Goal: Information Seeking & Learning: Learn about a topic

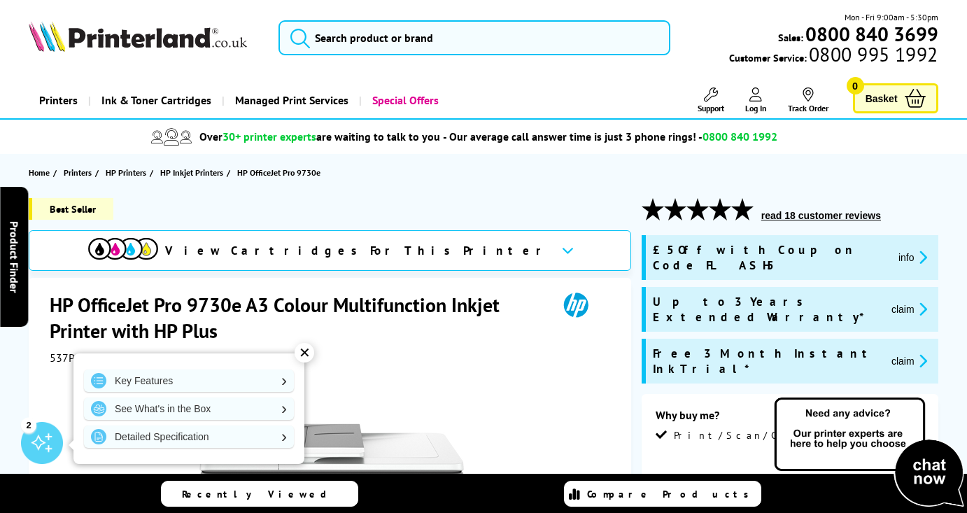
click at [304, 351] on div "✕" at bounding box center [305, 353] width 20 height 20
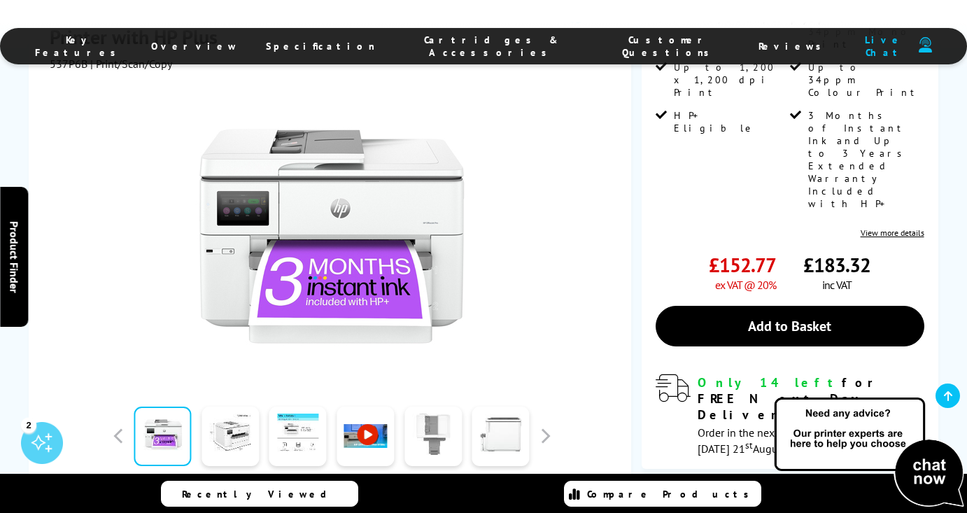
scroll to position [406, 0]
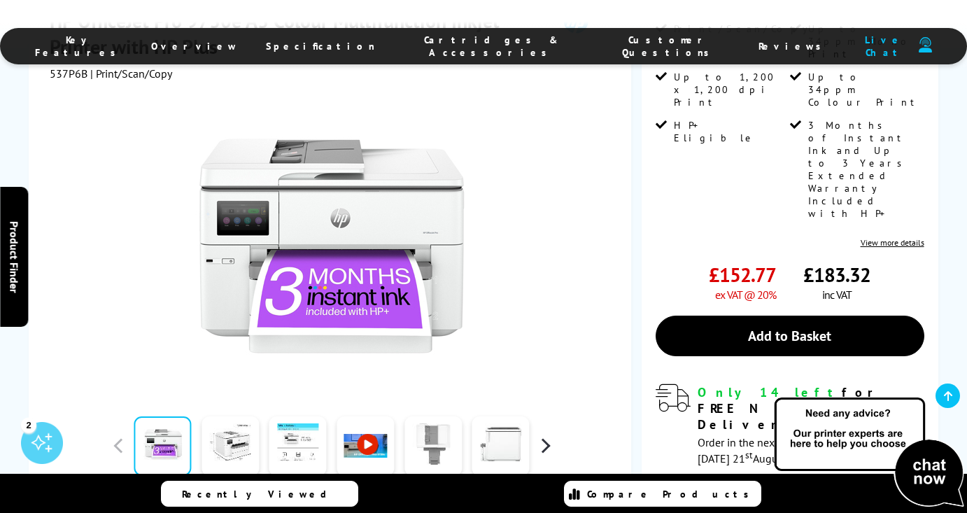
click at [544, 435] on button "button" at bounding box center [544, 445] width 21 height 21
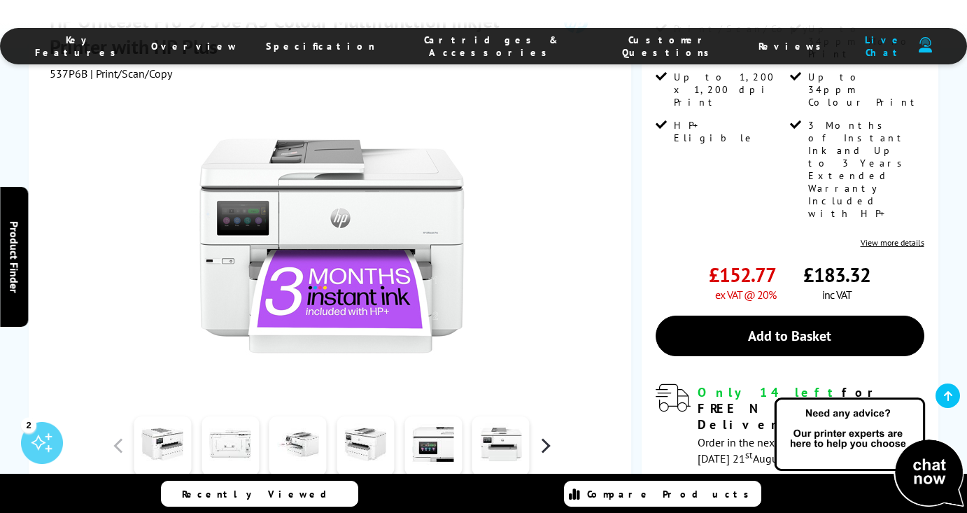
click at [544, 435] on button "button" at bounding box center [544, 445] width 21 height 21
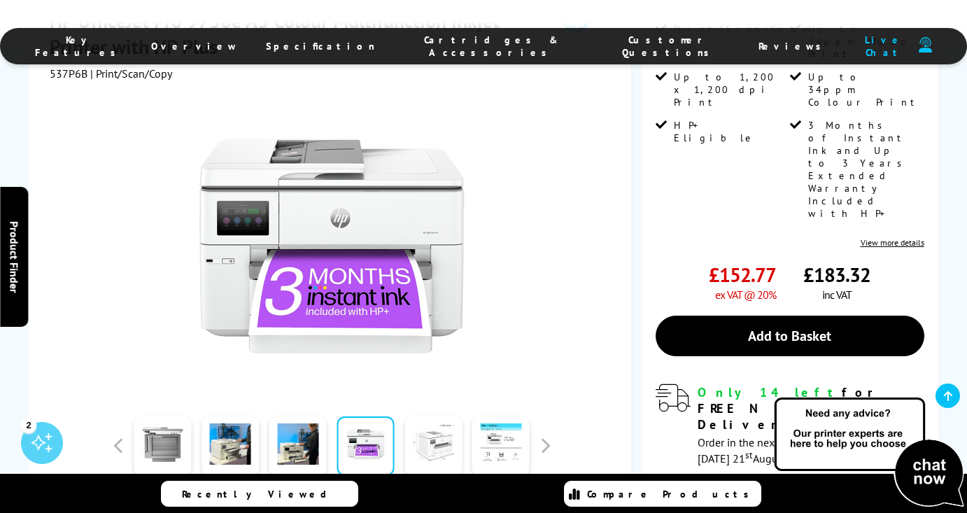
click at [423, 416] on link at bounding box center [432, 445] width 57 height 59
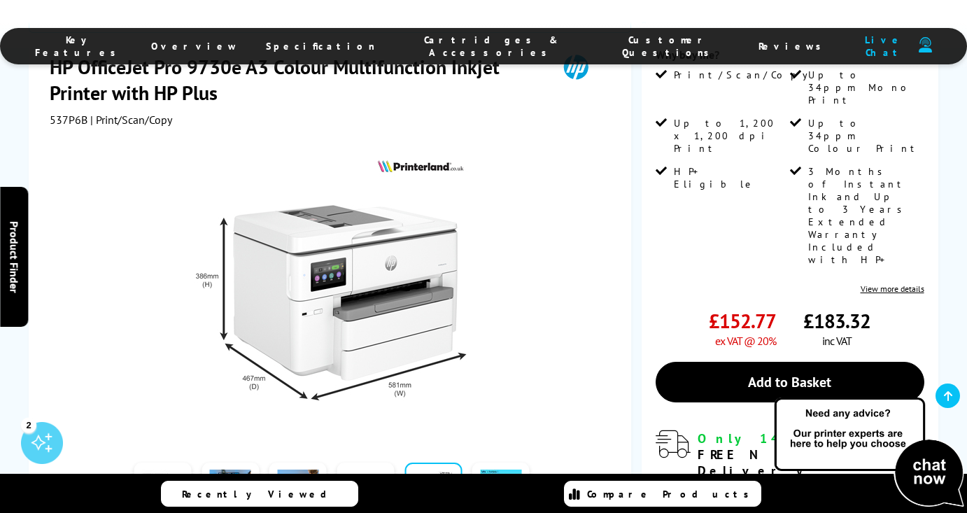
scroll to position [360, 0]
click at [495, 463] on link at bounding box center [500, 492] width 57 height 59
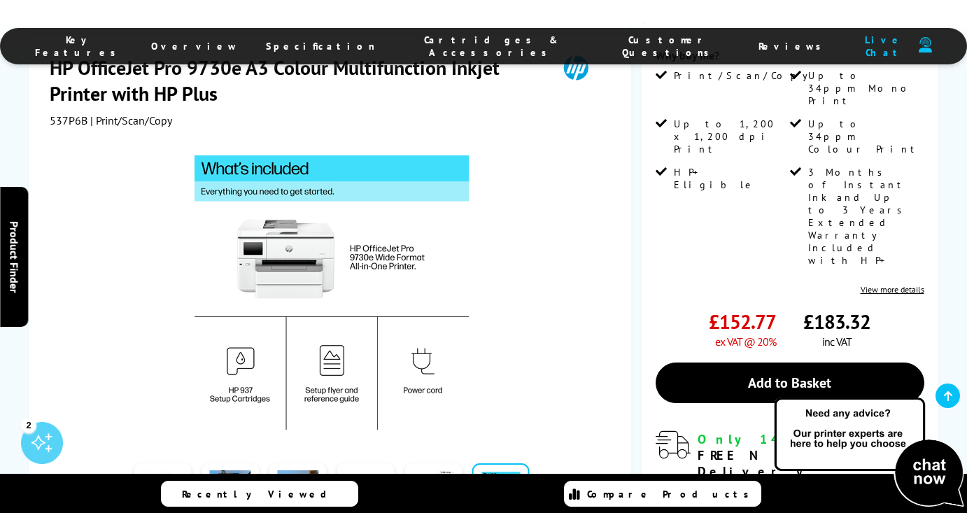
click at [367, 463] on link at bounding box center [364, 492] width 57 height 59
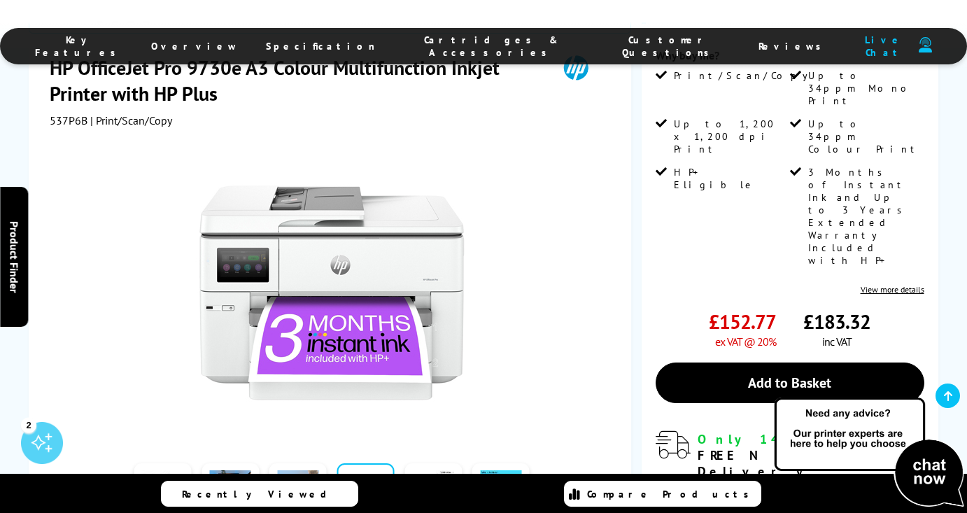
click at [302, 463] on link at bounding box center [297, 492] width 57 height 59
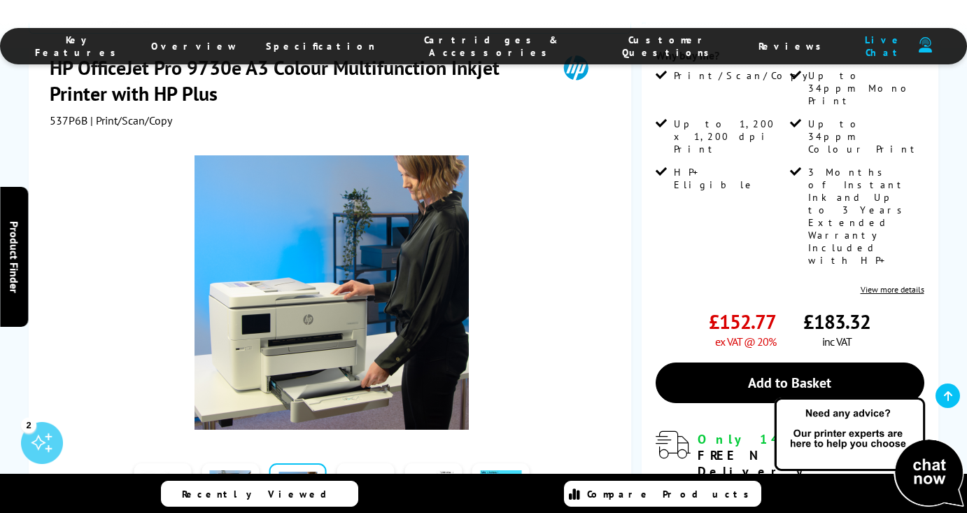
click at [243, 463] on link at bounding box center [229, 492] width 57 height 59
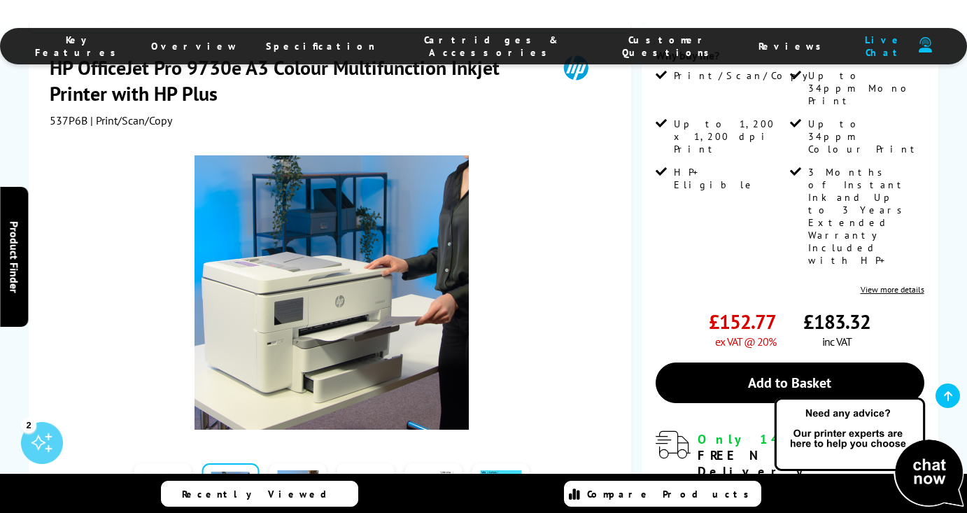
click at [169, 463] on link at bounding box center [162, 492] width 57 height 59
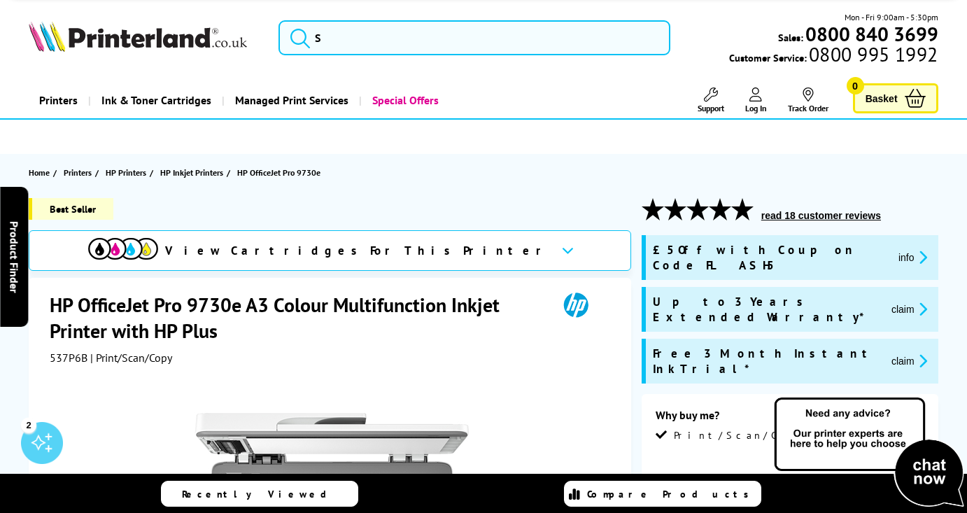
scroll to position [0, 0]
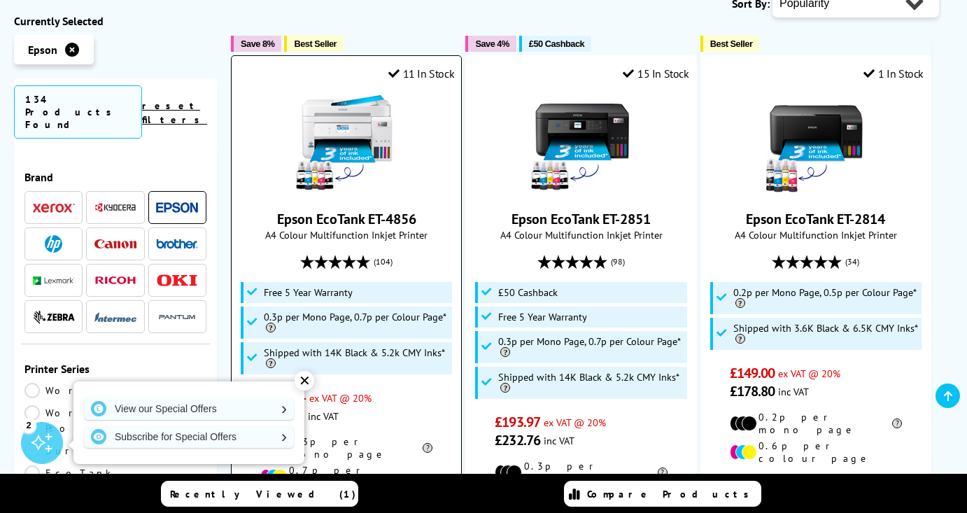
scroll to position [411, 0]
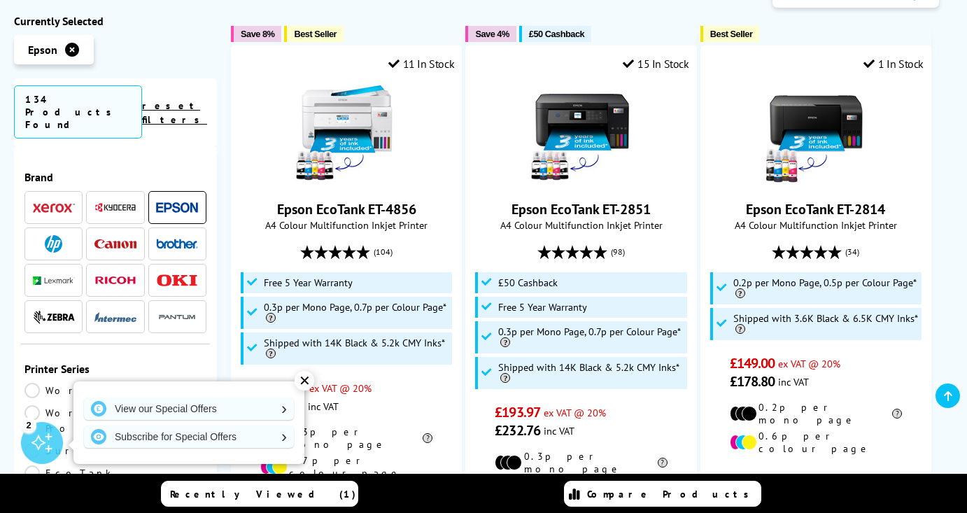
click at [302, 375] on div "✕" at bounding box center [305, 381] width 20 height 20
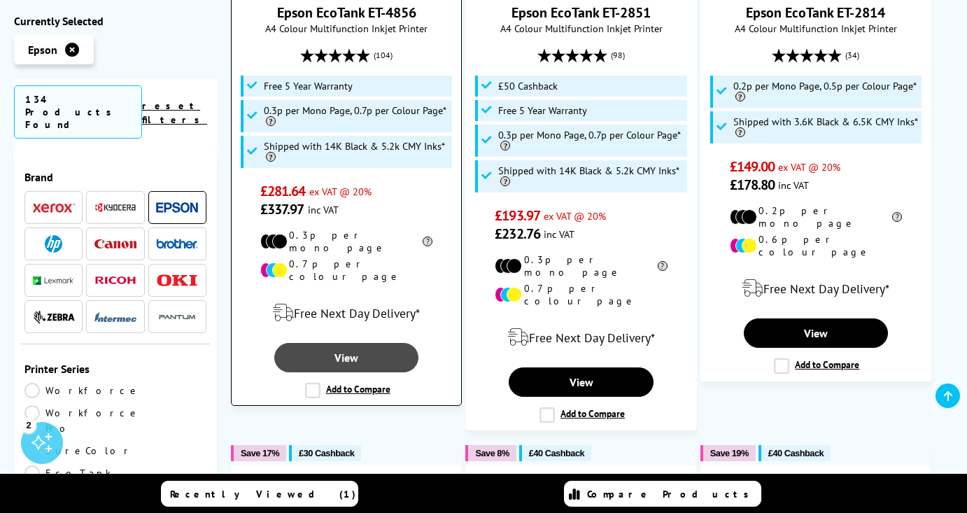
scroll to position [606, 0]
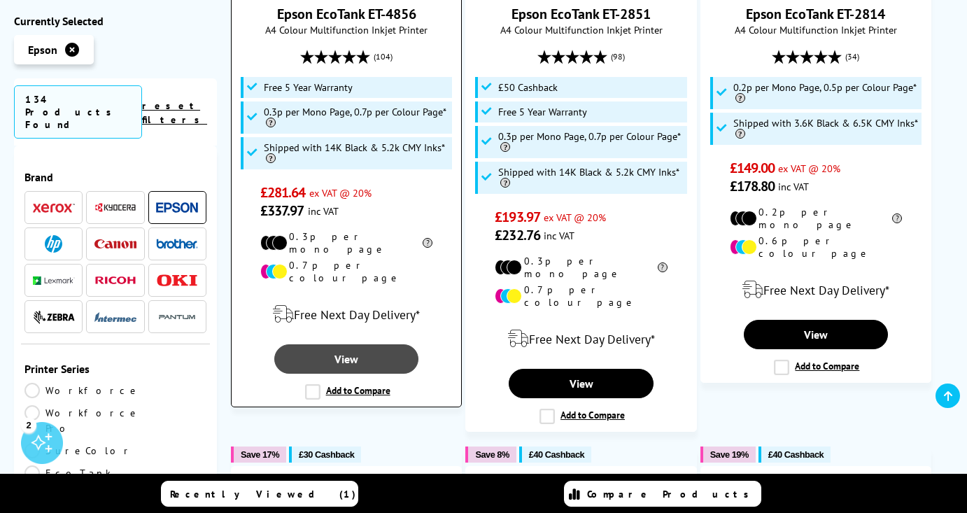
click at [364, 344] on link "View" at bounding box center [346, 358] width 144 height 29
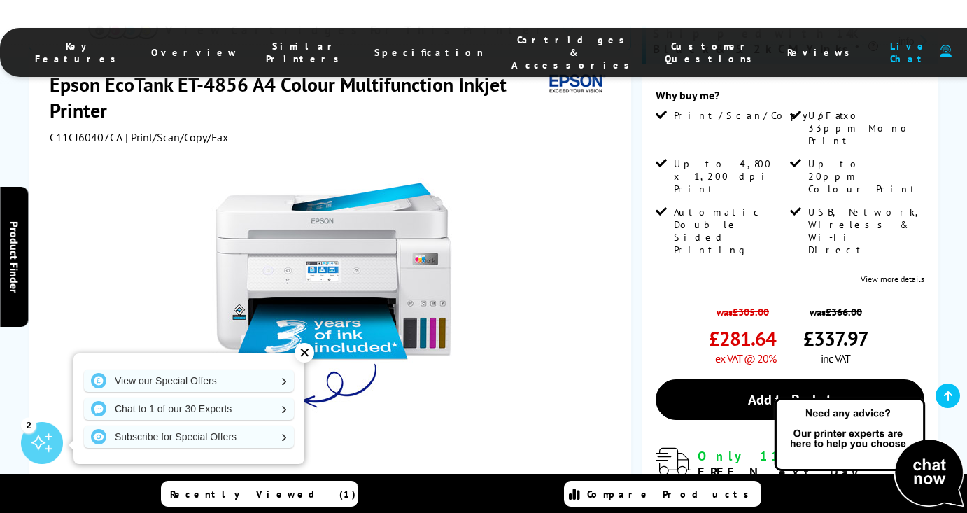
scroll to position [313, 0]
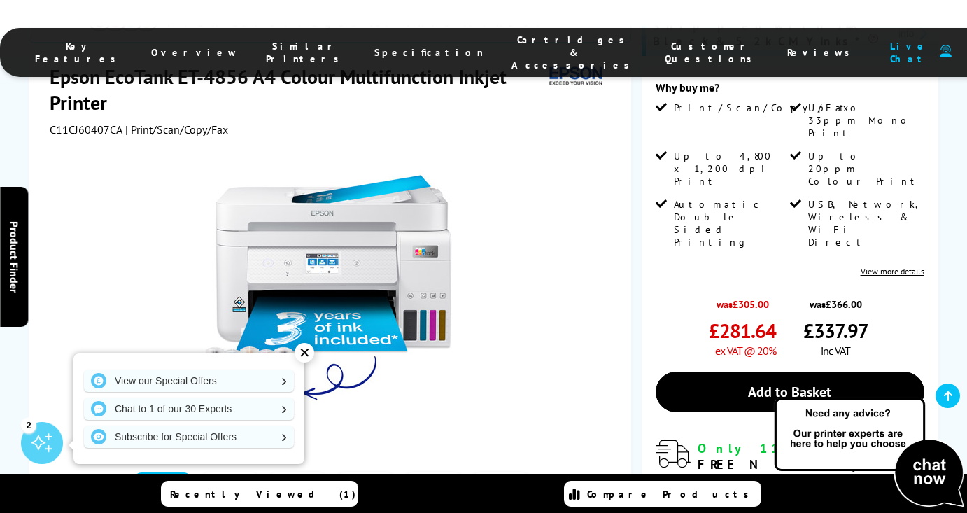
click at [307, 347] on div "✕" at bounding box center [305, 353] width 20 height 20
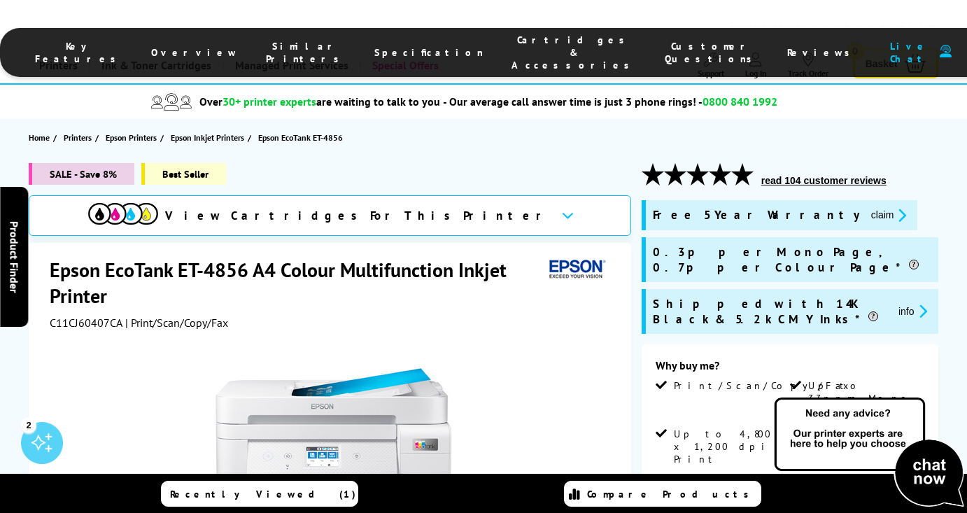
scroll to position [30, 0]
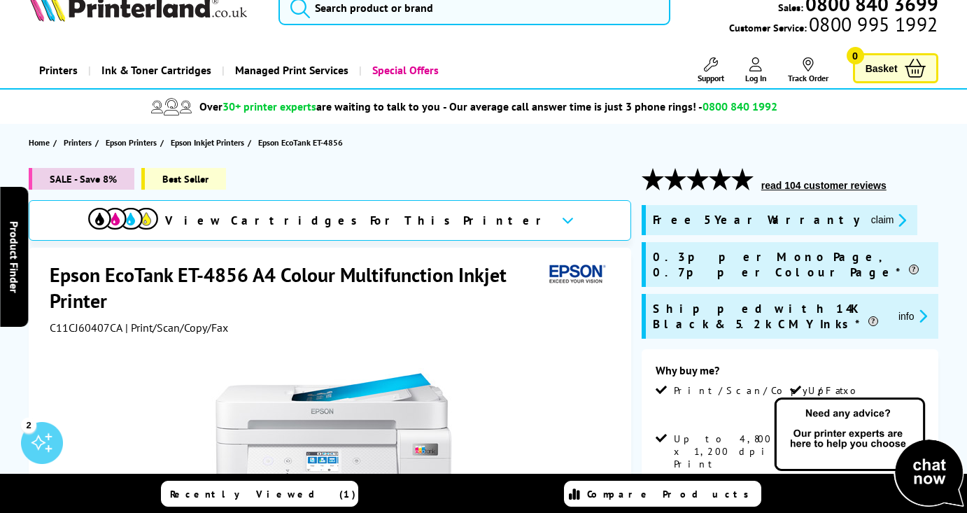
click at [793, 180] on button "read 104 customer reviews" at bounding box center [824, 185] width 134 height 13
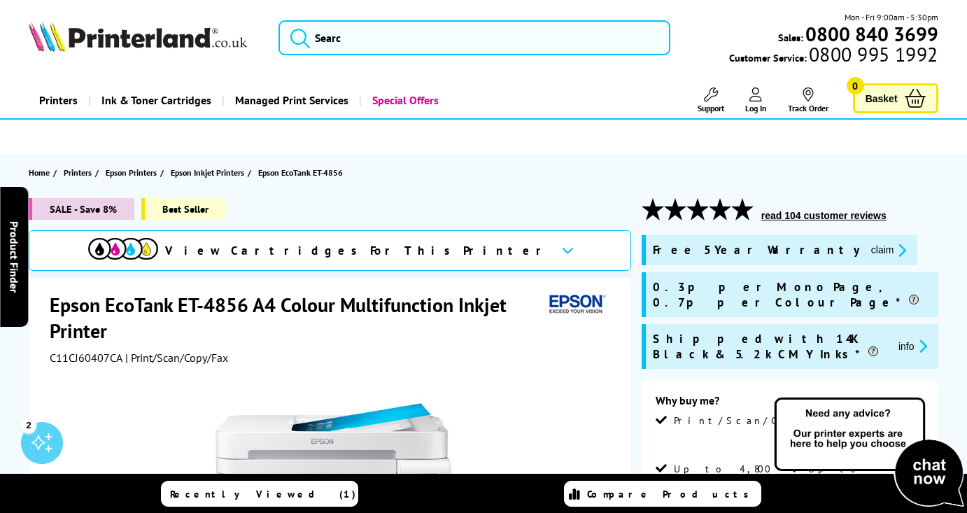
scroll to position [0, 0]
